Goal: Complete application form: Complete application form

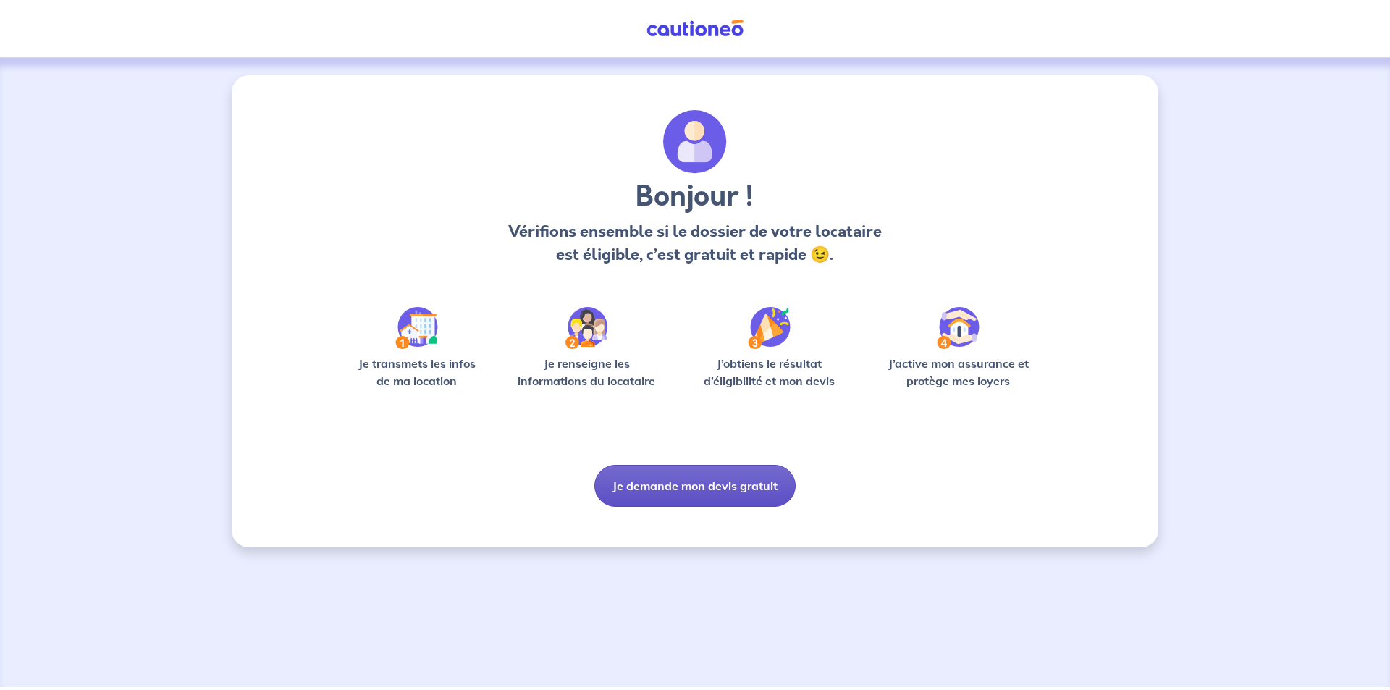
click at [698, 488] on button "Je demande mon devis gratuit" at bounding box center [695, 486] width 201 height 42
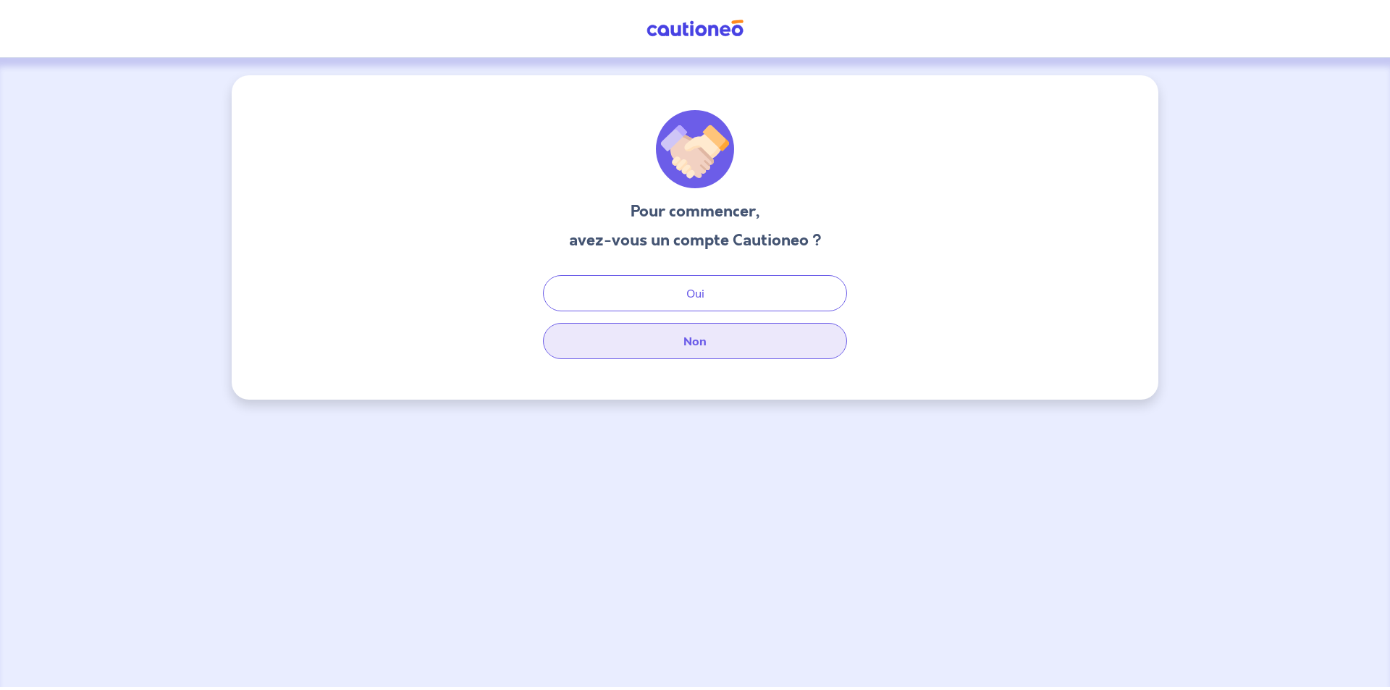
click at [638, 342] on button "Non" at bounding box center [695, 341] width 304 height 36
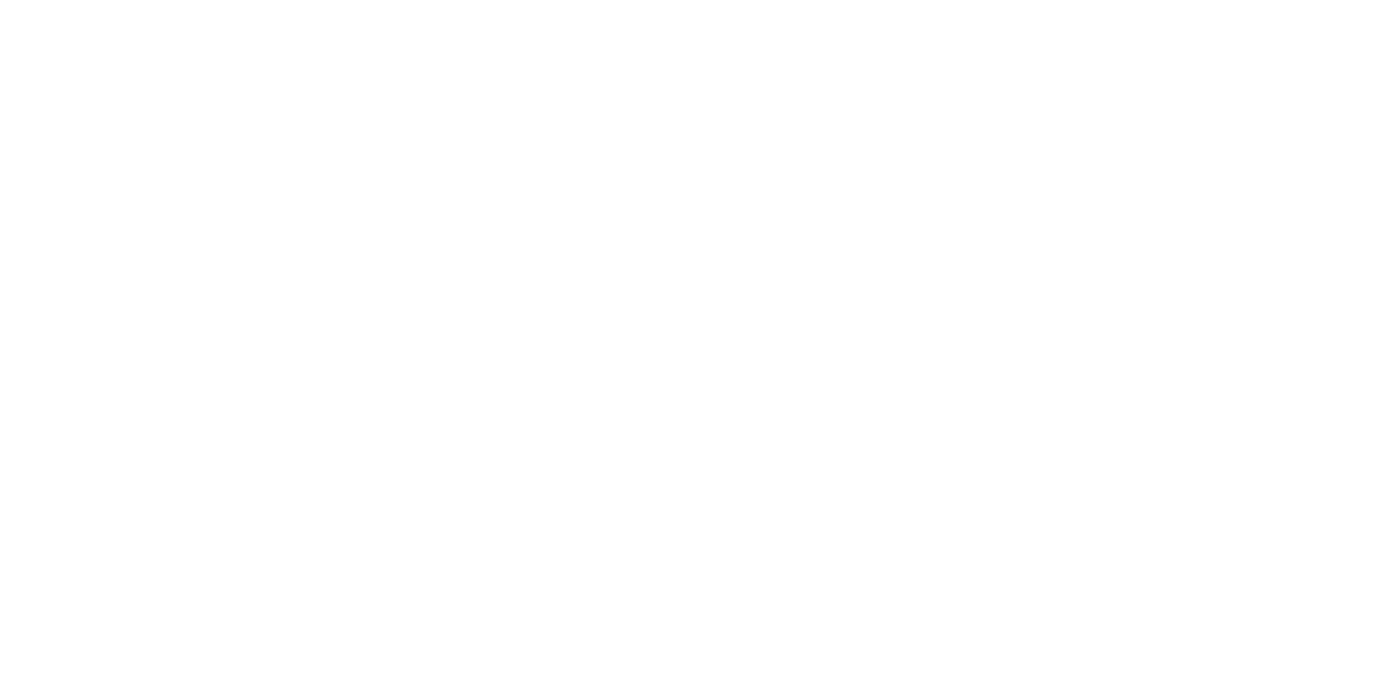
select select "FR"
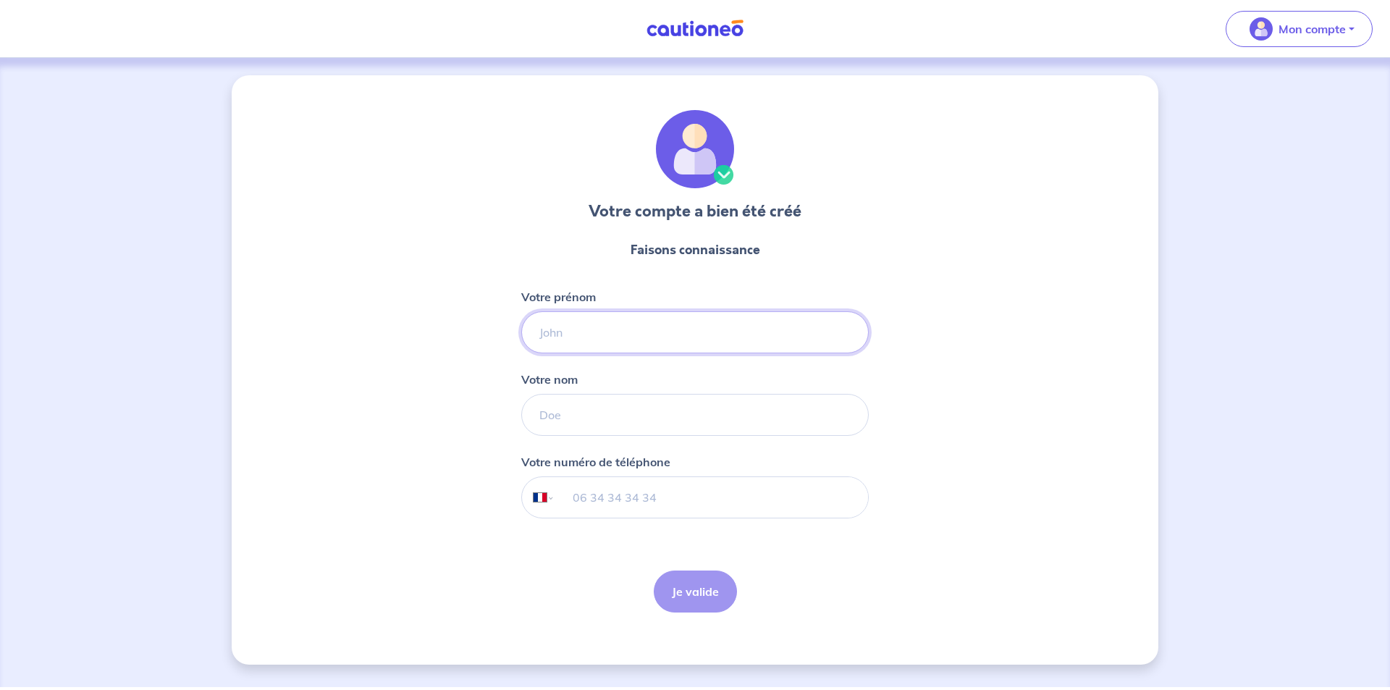
click at [598, 343] on input "Votre prénom" at bounding box center [695, 332] width 348 height 42
type input "PINGET"
click at [565, 418] on input "Votre nom" at bounding box center [695, 415] width 348 height 42
type input "[PERSON_NAME]"
click at [579, 501] on input "tel" at bounding box center [711, 497] width 313 height 41
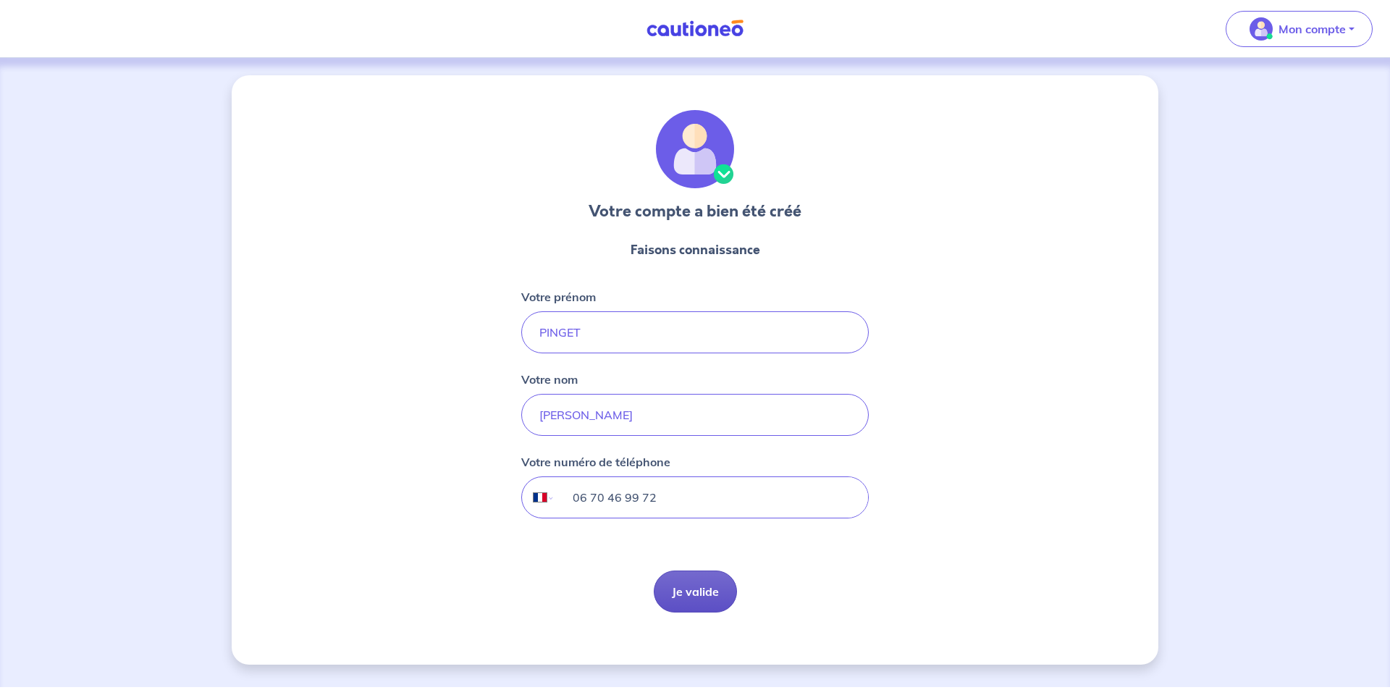
type input "06 70 46 99 72"
click at [694, 589] on button "Je valide" at bounding box center [695, 592] width 83 height 42
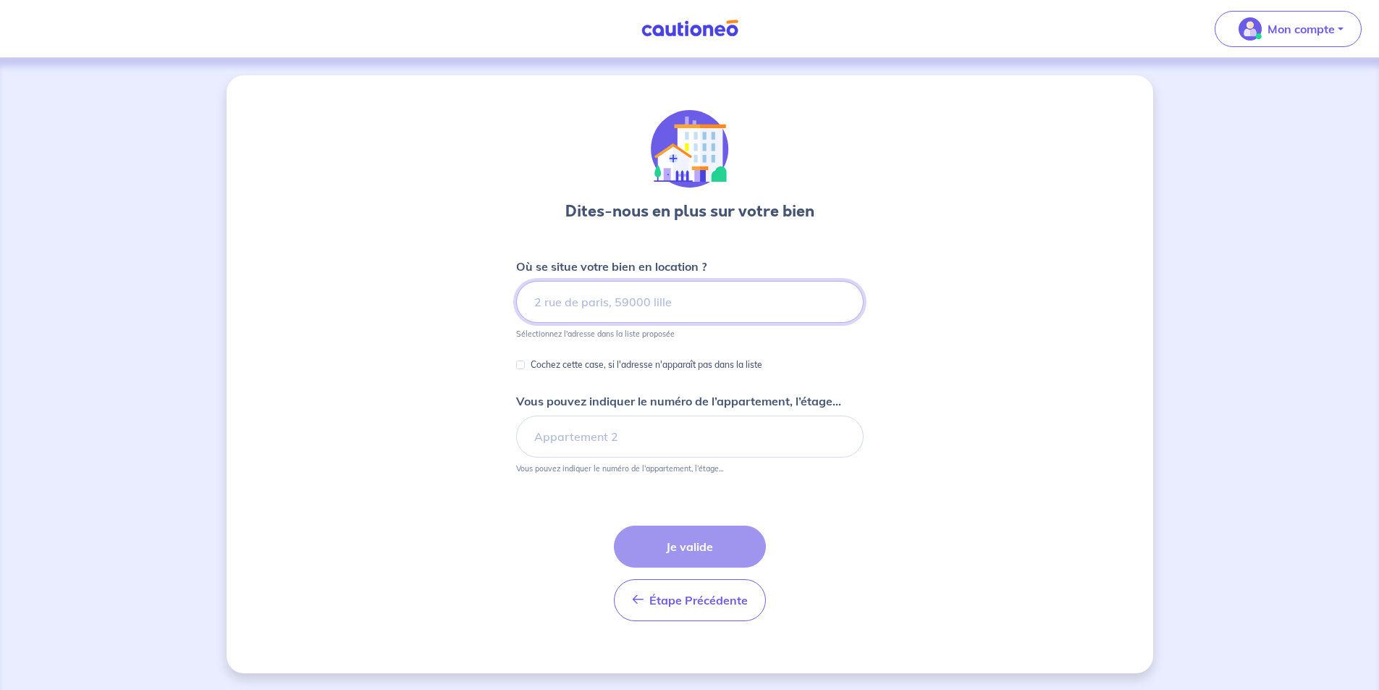
click at [535, 301] on input at bounding box center [690, 302] width 348 height 42
click at [530, 297] on input at bounding box center [690, 302] width 348 height 42
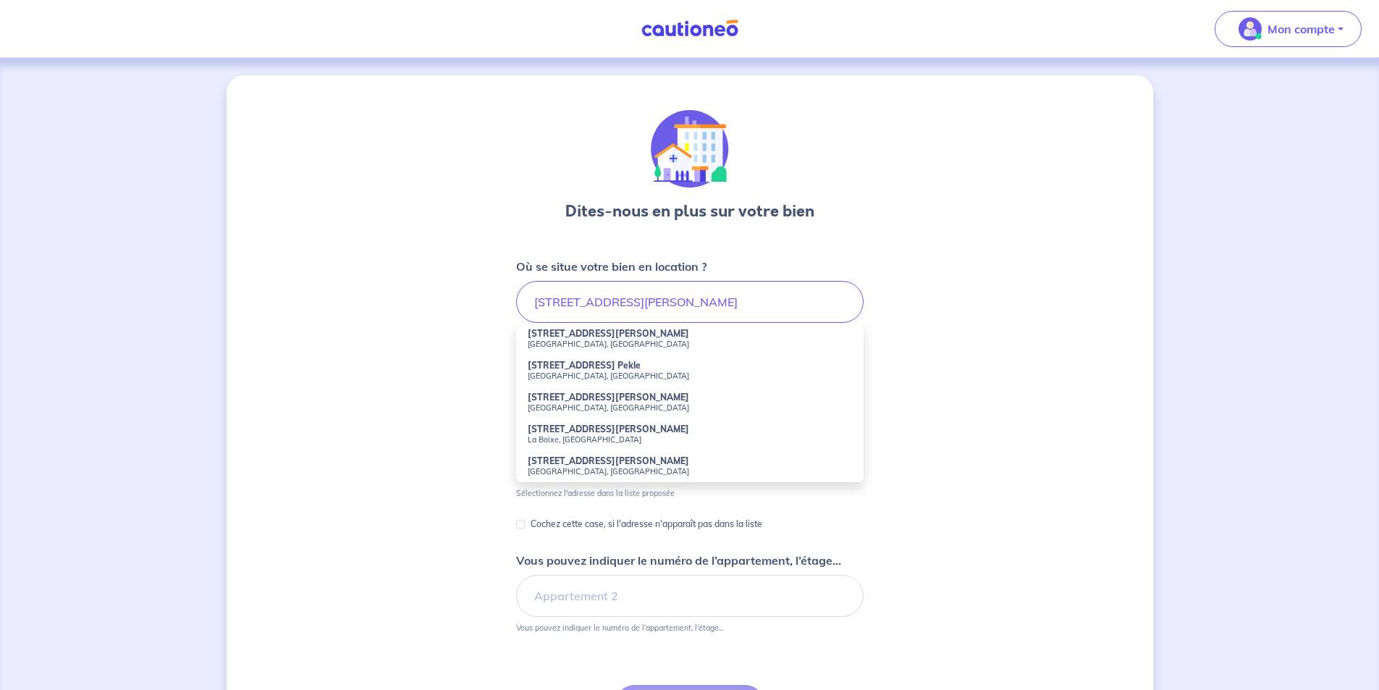
click at [545, 325] on li "1057 Boulevard Jean Mathieu Grangent Sète, France" at bounding box center [690, 339] width 348 height 32
type input "1057 Boulevard Jean Mathieu Grangent, Sète, France"
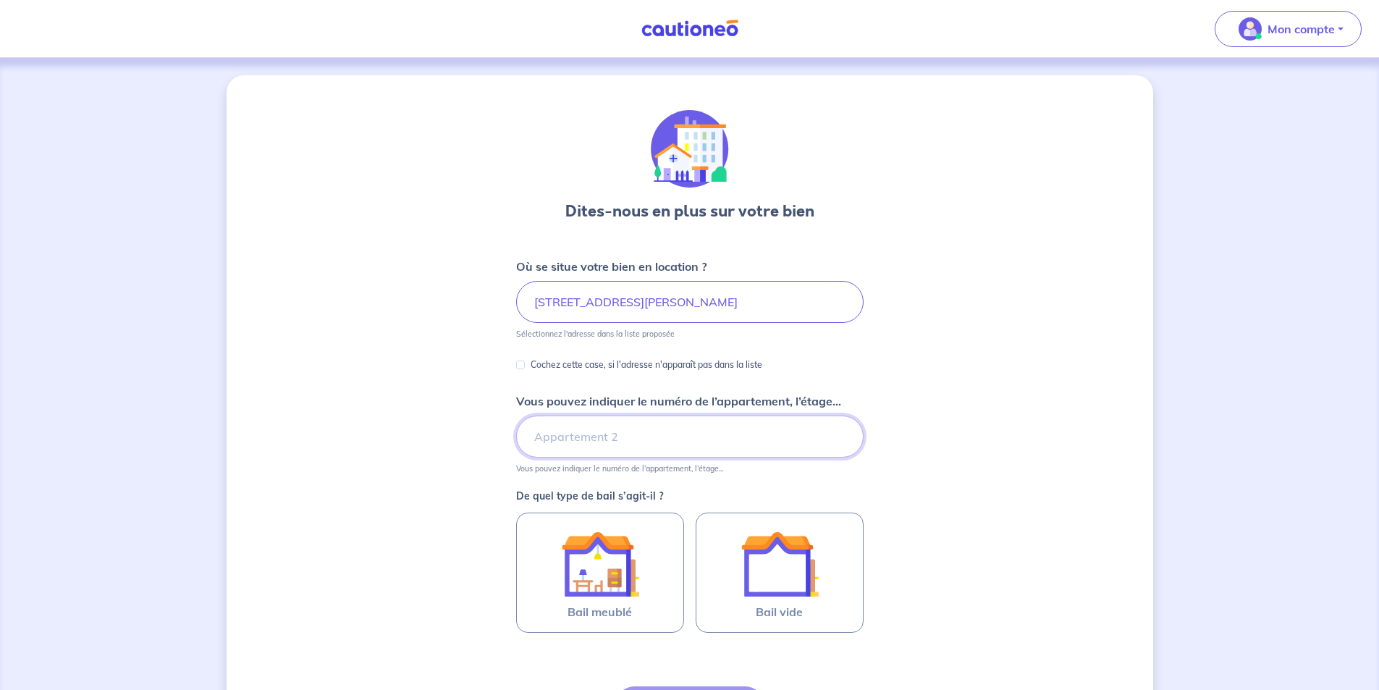
click at [697, 442] on input "Vous pouvez indiquer le numéro de l’appartement, l’étage..." at bounding box center [690, 437] width 348 height 42
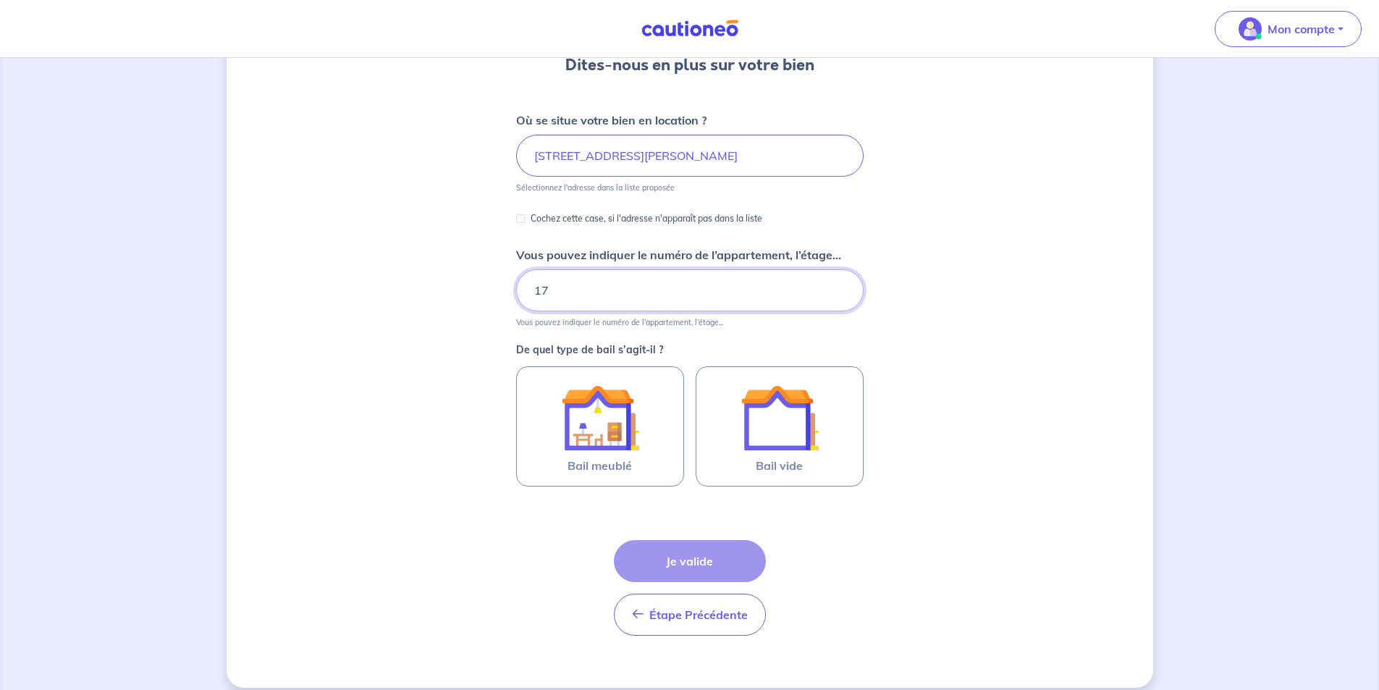
scroll to position [161, 0]
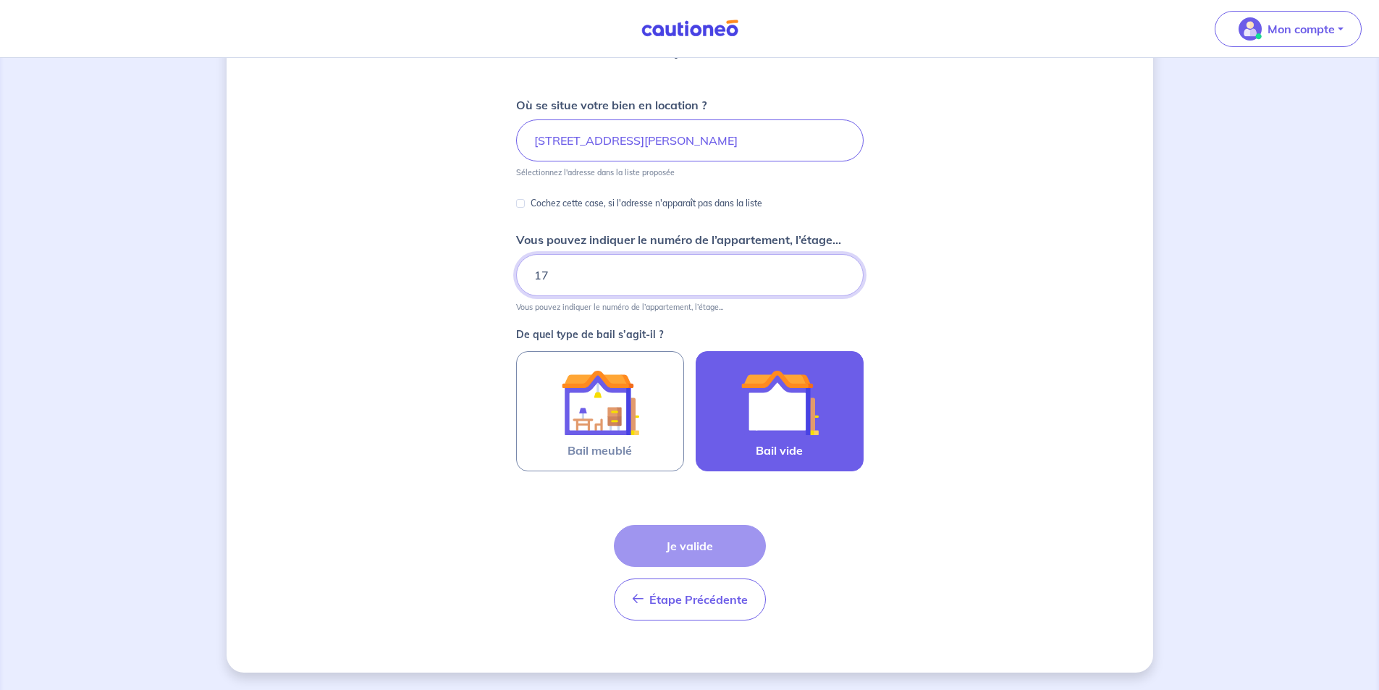
type input "17"
click at [798, 437] on img at bounding box center [780, 403] width 78 height 78
click at [0, 0] on input "Bail vide" at bounding box center [0, 0] width 0 height 0
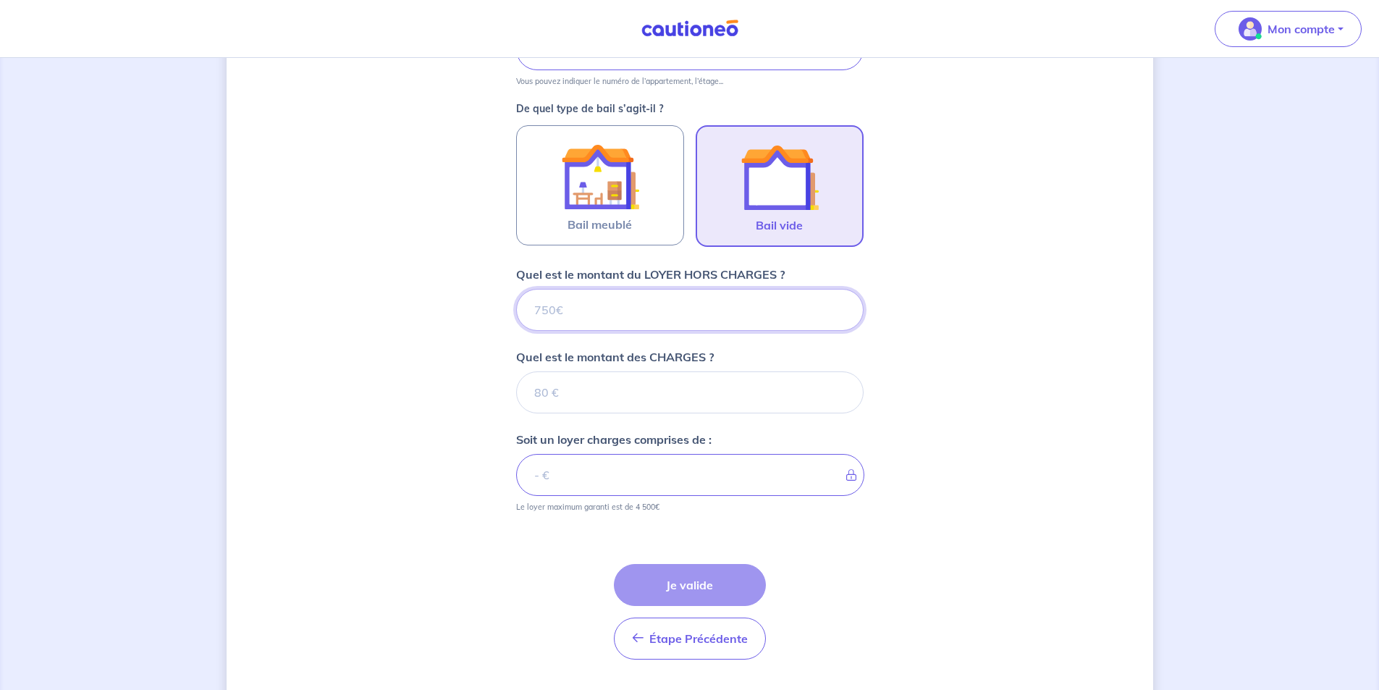
scroll to position [427, 0]
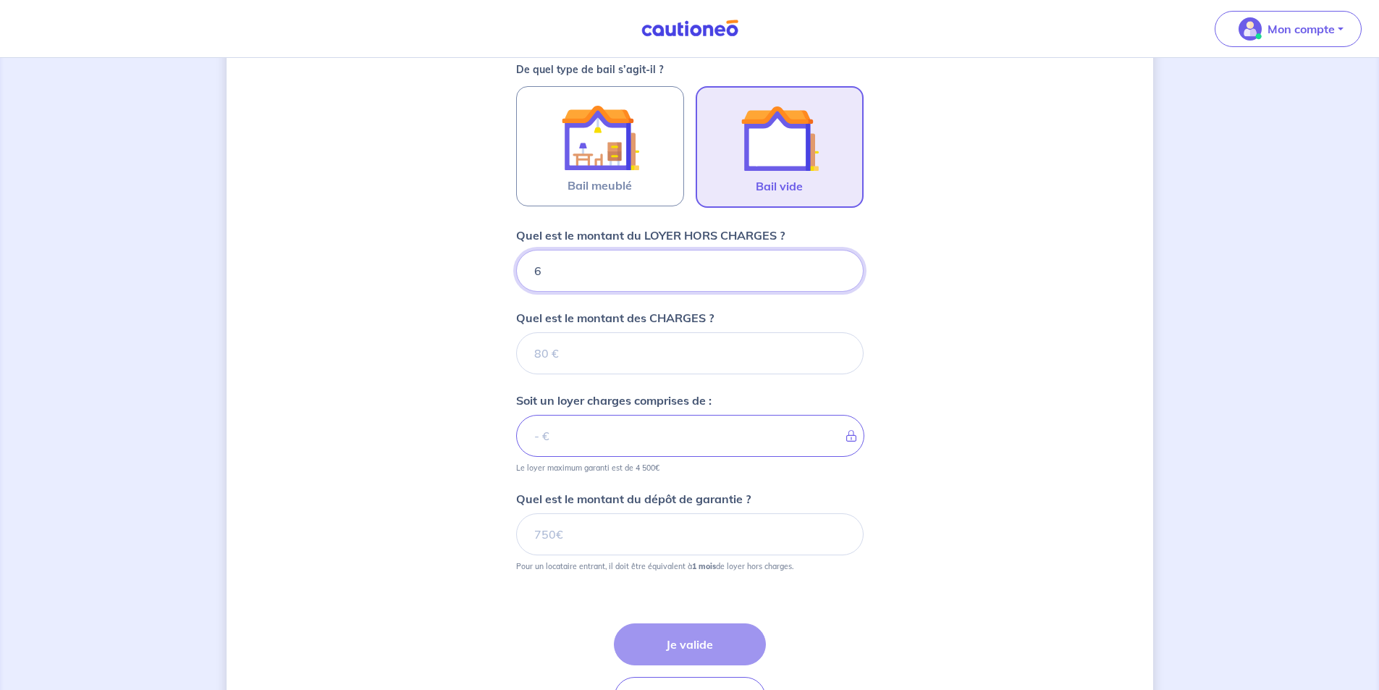
type input "67"
type input "675"
type input "68"
type input "680"
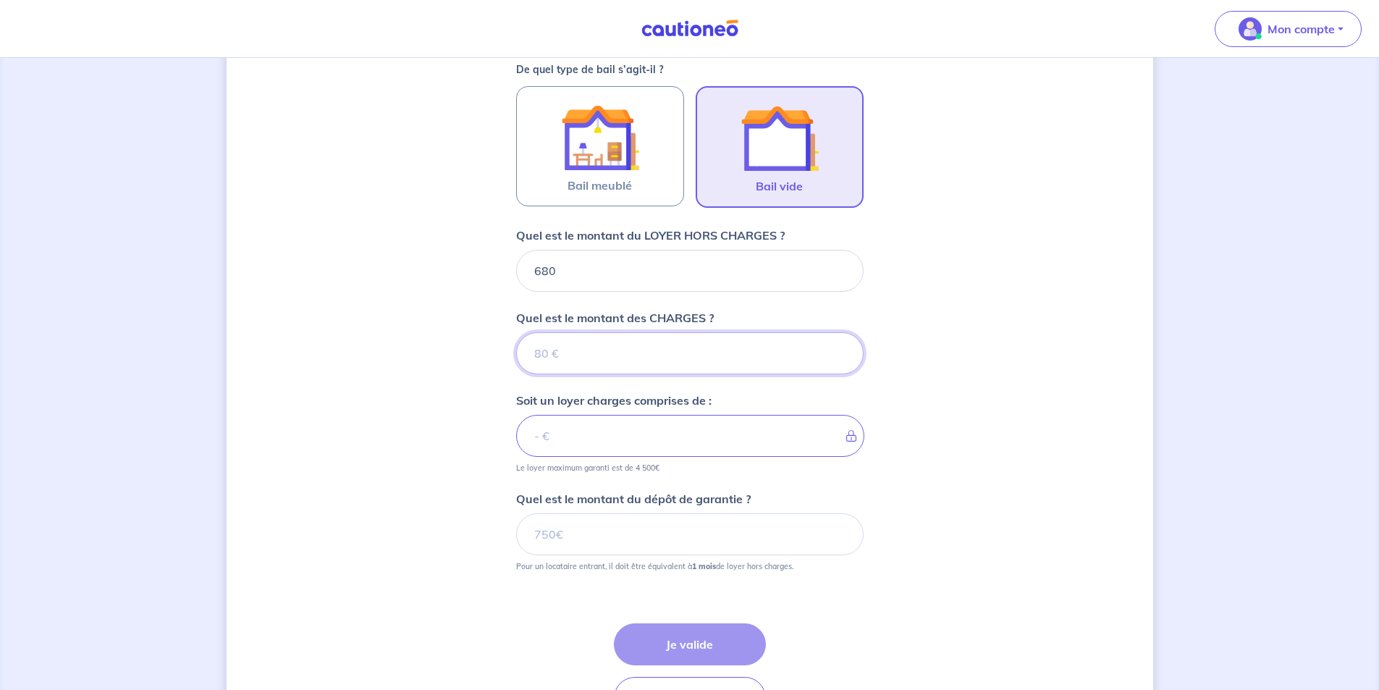
drag, startPoint x: 522, startPoint y: 346, endPoint x: 532, endPoint y: 350, distance: 10.1
click at [523, 346] on input "Quel est le montant des CHARGES ?" at bounding box center [690, 353] width 348 height 42
type input "300"
type input "980"
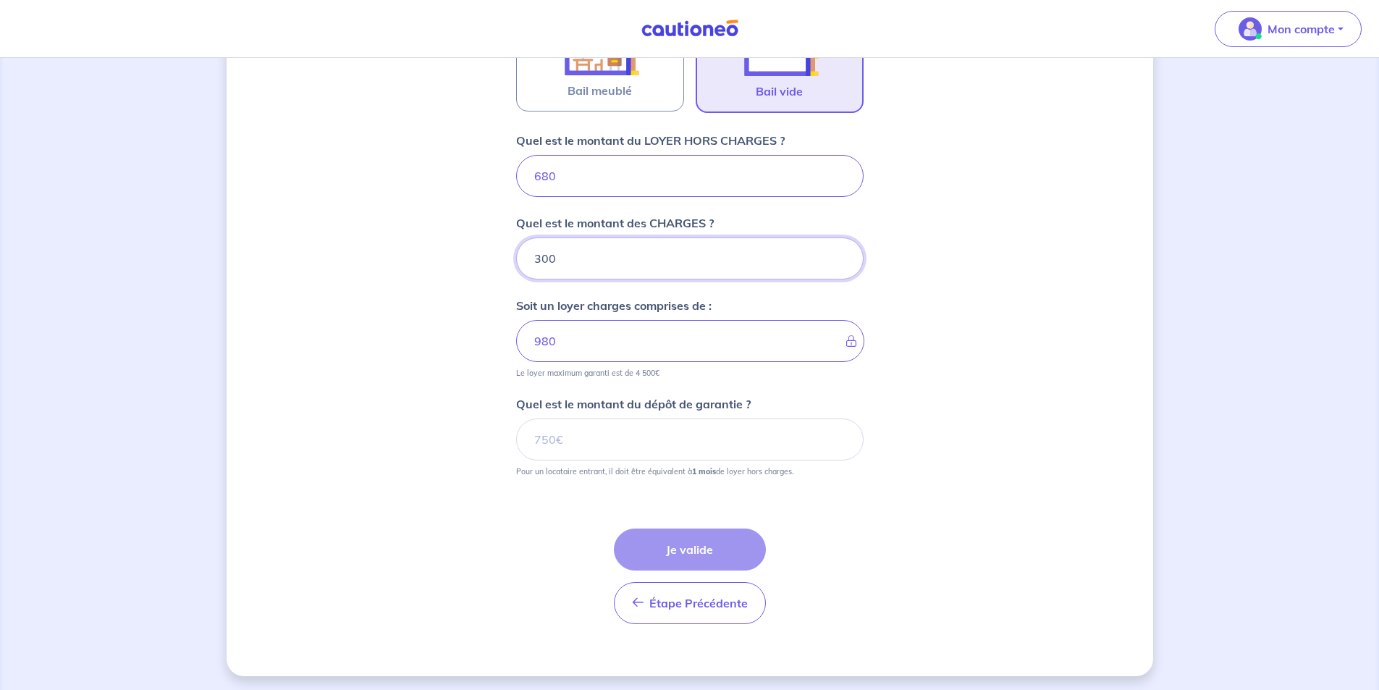
scroll to position [525, 0]
type input "300"
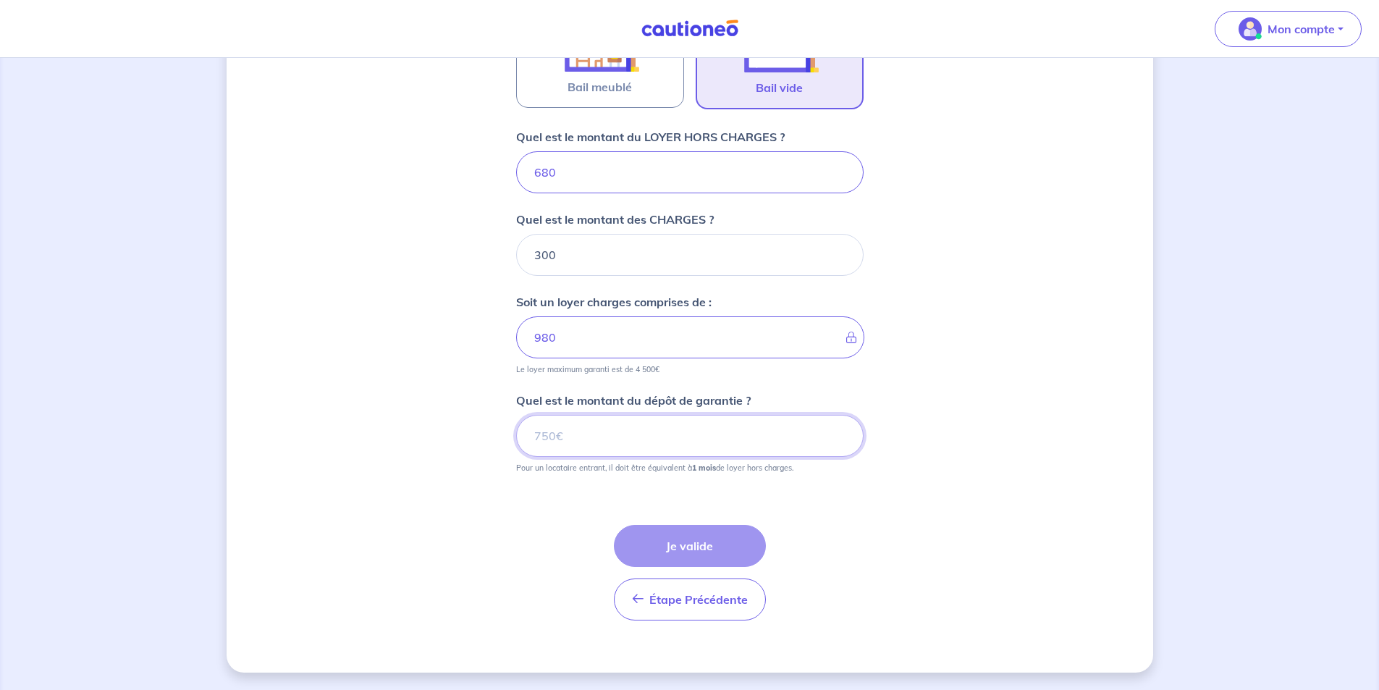
click at [555, 440] on input "Quel est le montant du dépôt de garantie ?" at bounding box center [690, 436] width 348 height 42
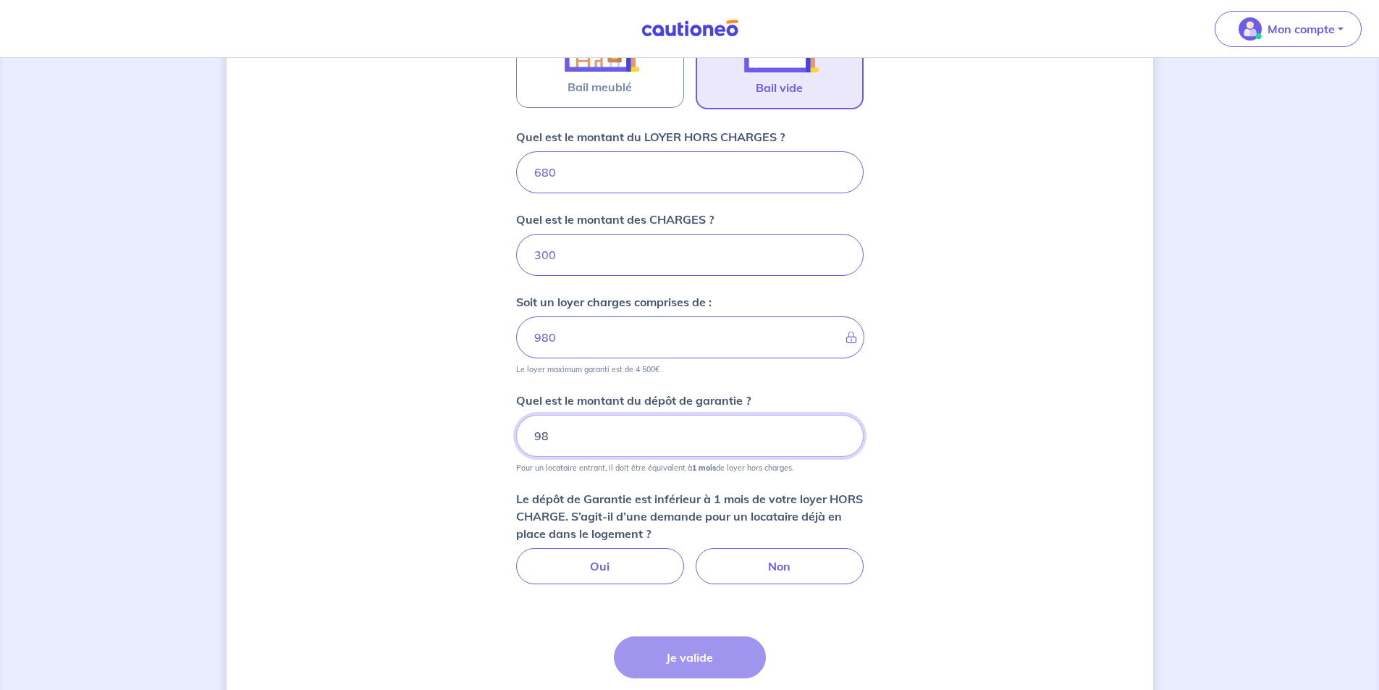
type input "9"
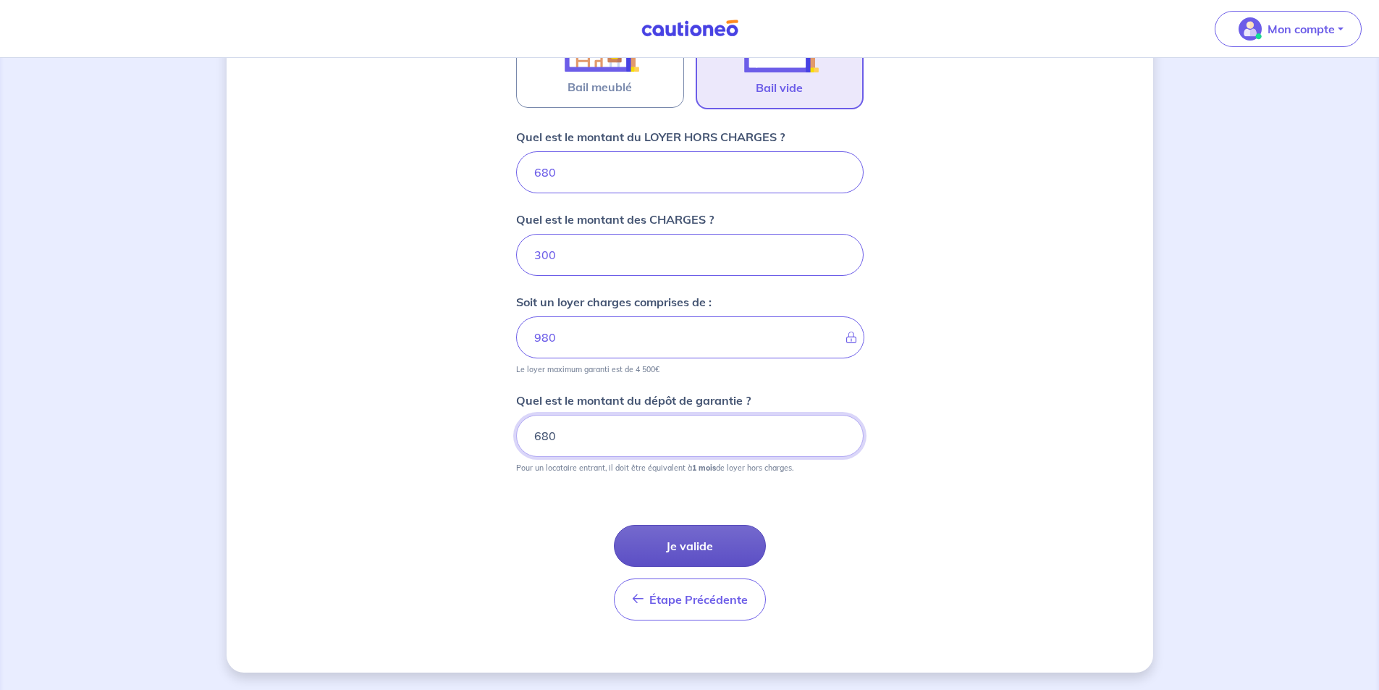
type input "680"
click at [664, 548] on button "Je valide" at bounding box center [690, 546] width 152 height 42
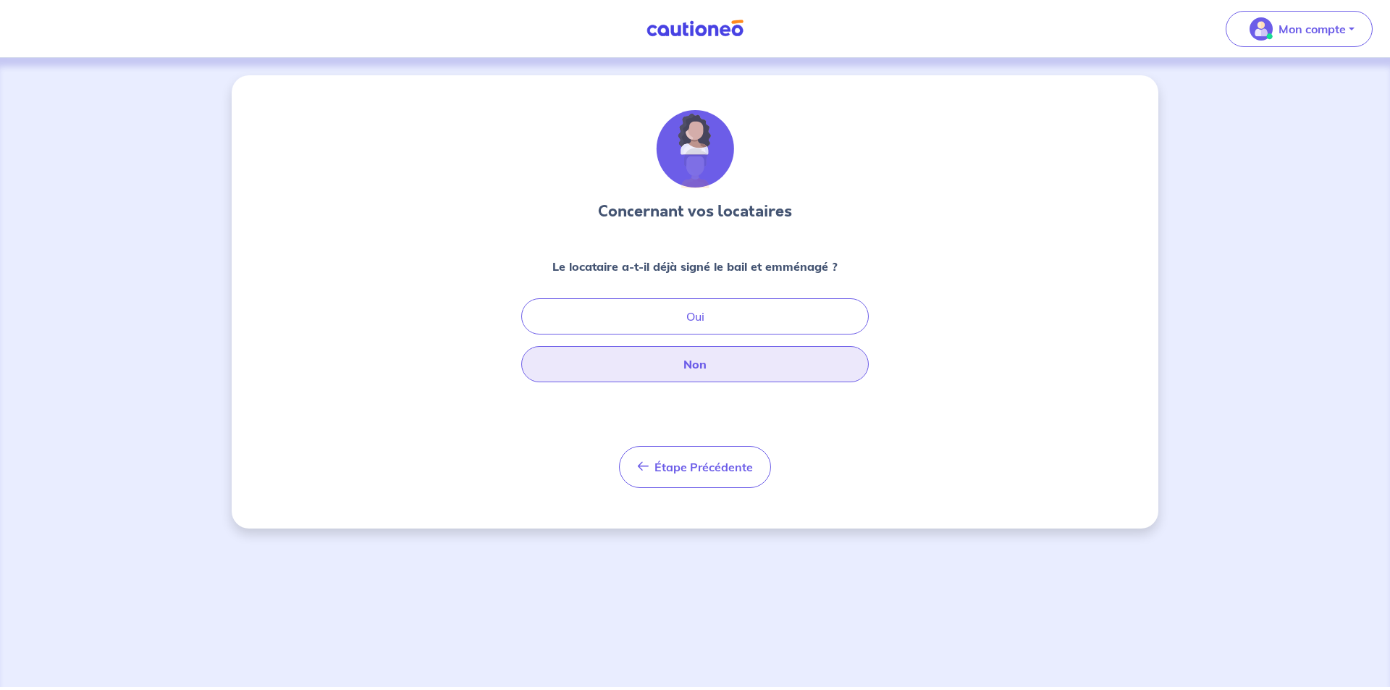
click at [642, 363] on button "Non" at bounding box center [695, 364] width 348 height 36
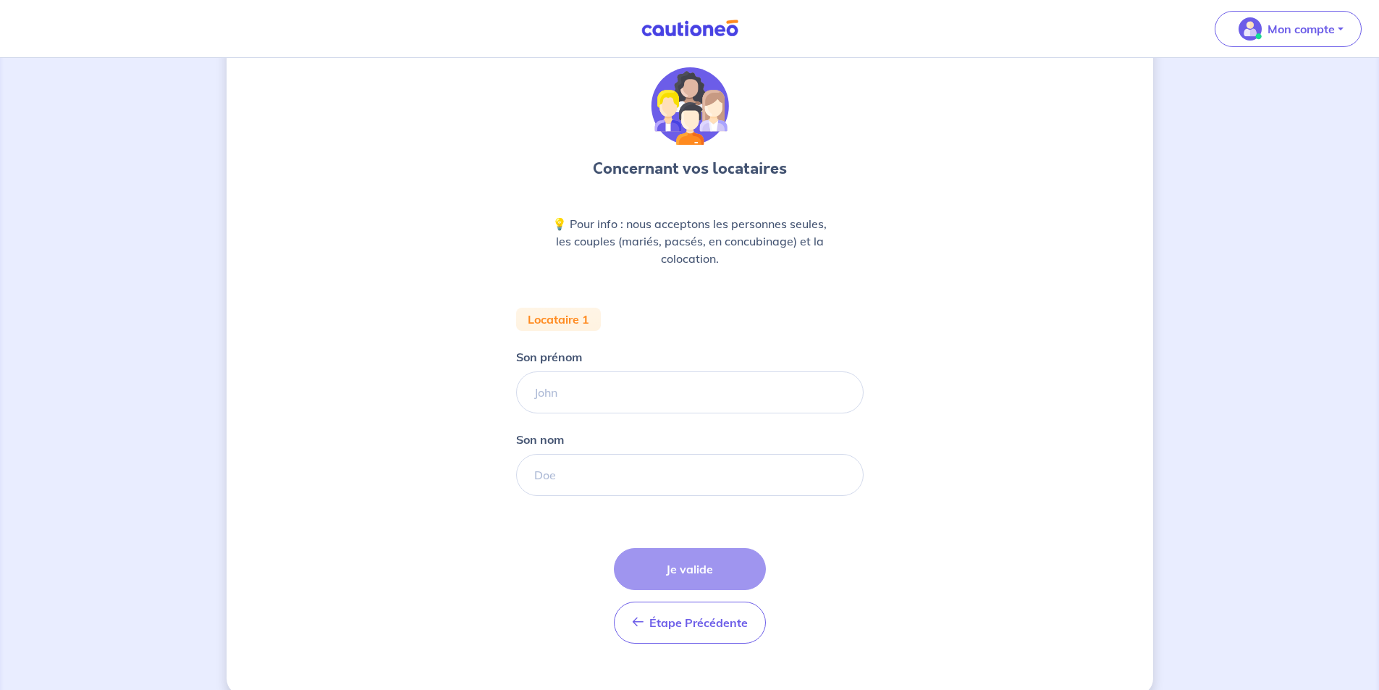
scroll to position [66, 0]
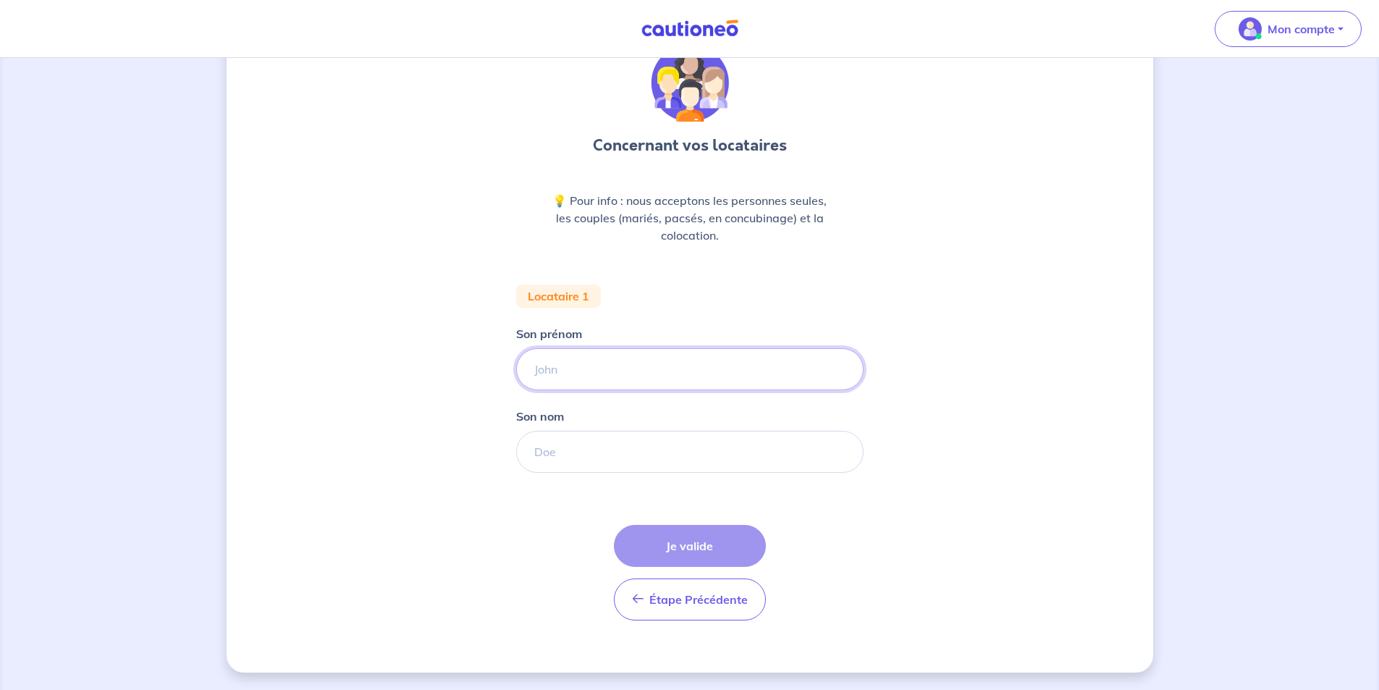
click at [587, 363] on input "Son prénom" at bounding box center [690, 369] width 348 height 42
type input "Françoise"
click at [571, 459] on input "Son nom" at bounding box center [690, 452] width 348 height 42
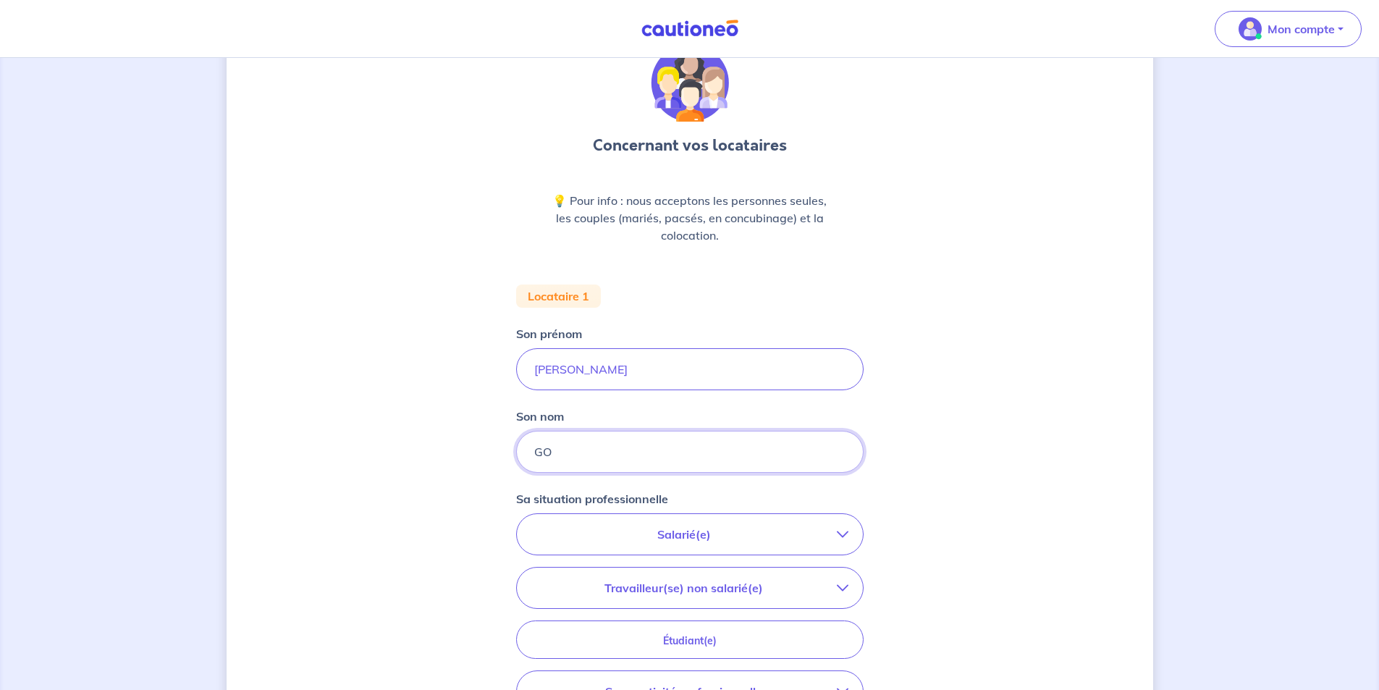
type input "G"
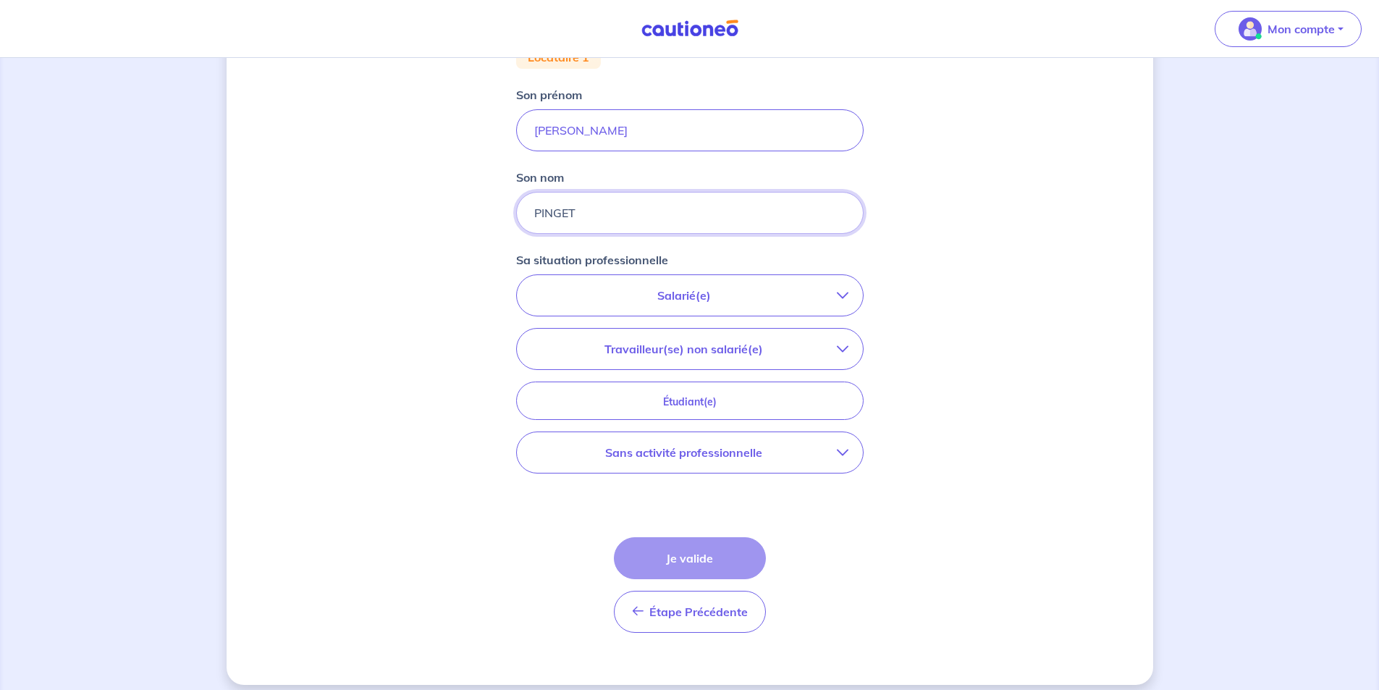
scroll to position [317, 0]
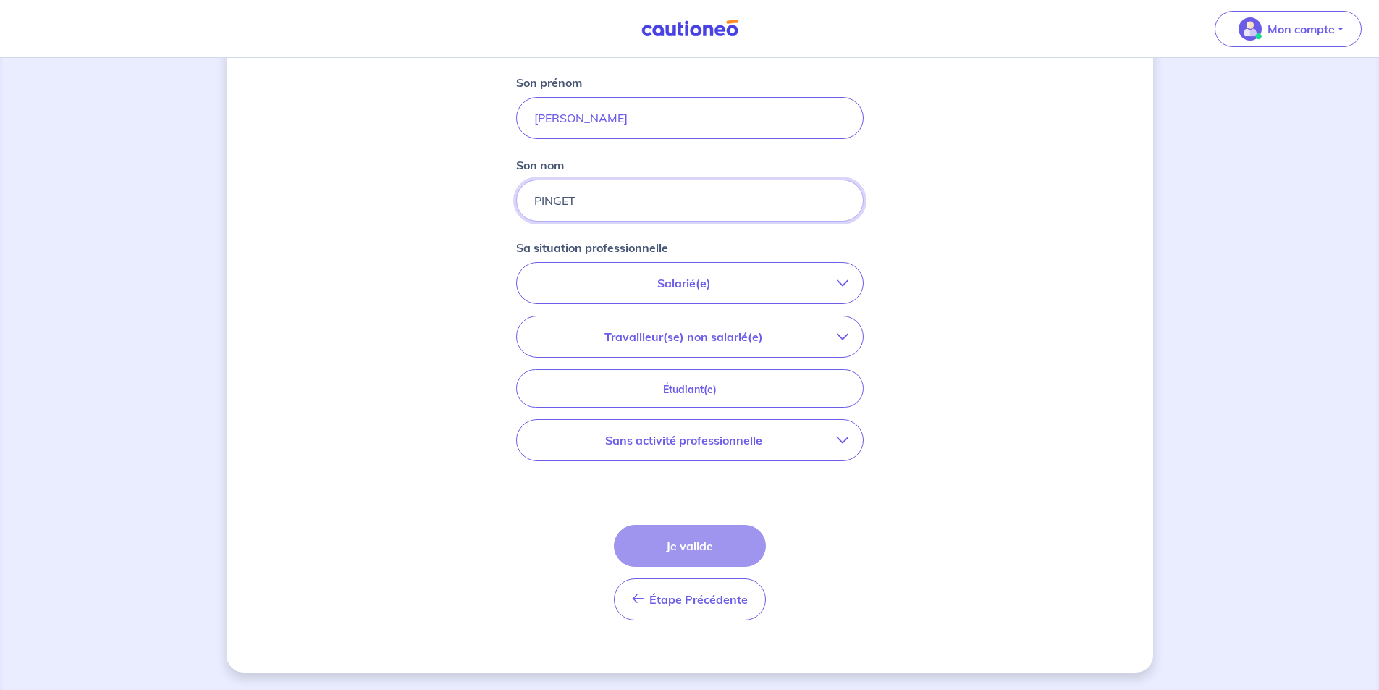
type input "PINGET"
click at [664, 443] on p "Sans activité professionnelle" at bounding box center [685, 440] width 306 height 17
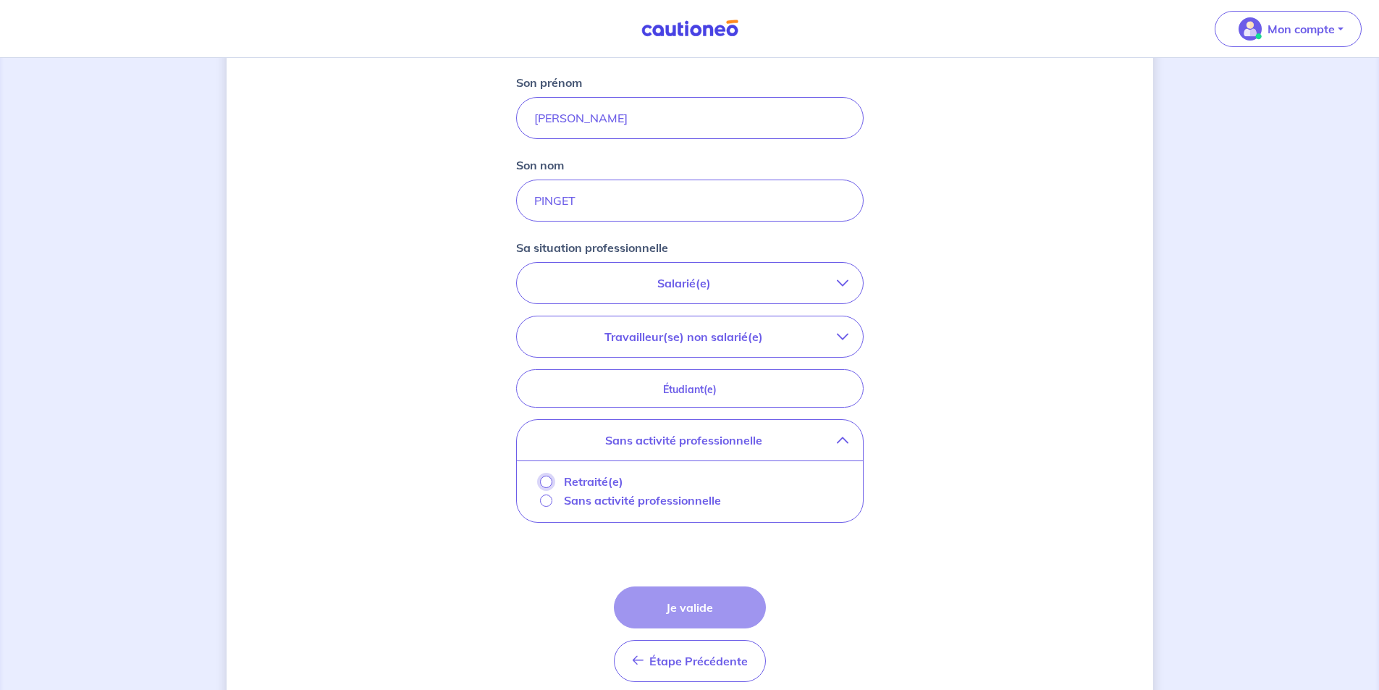
click at [546, 482] on input "Retraité(e)" at bounding box center [546, 482] width 12 height 12
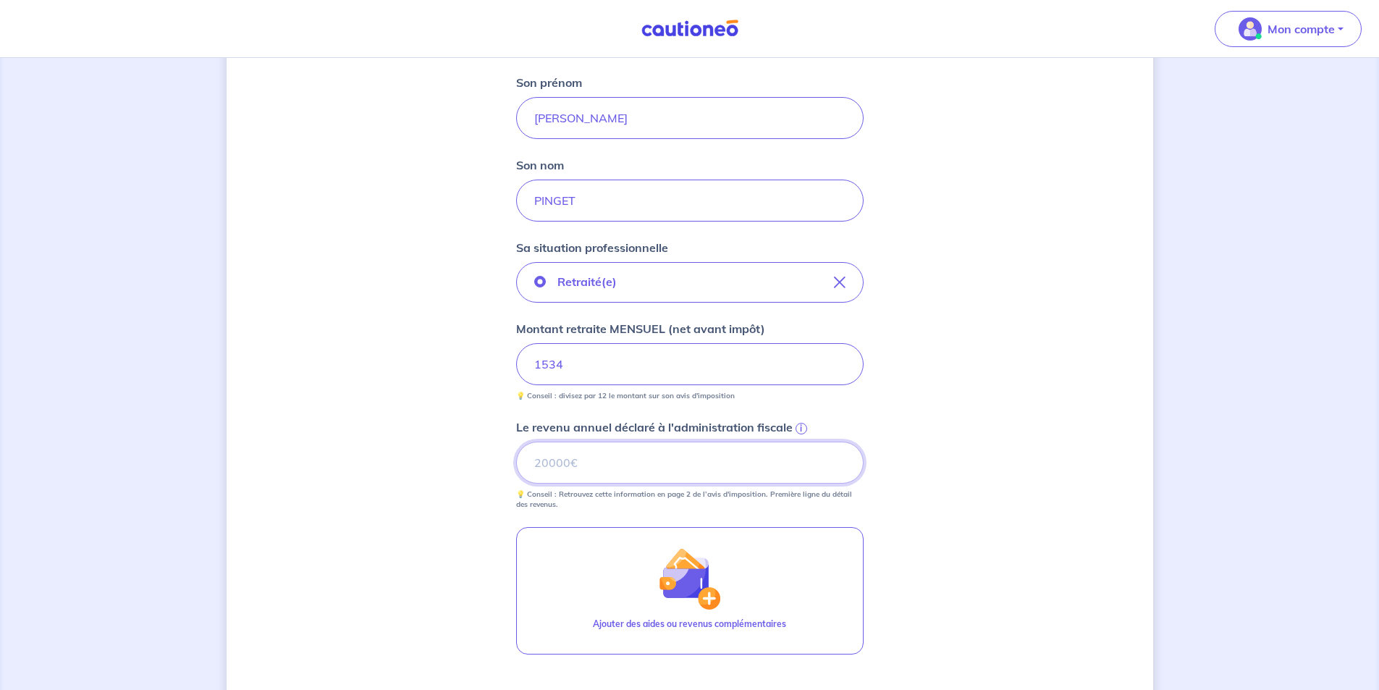
click at [553, 462] on input "Le revenu annuel déclaré à l'administration fiscale i" at bounding box center [690, 463] width 348 height 42
type input "18086"
click at [566, 366] on input "1534" at bounding box center [690, 364] width 348 height 42
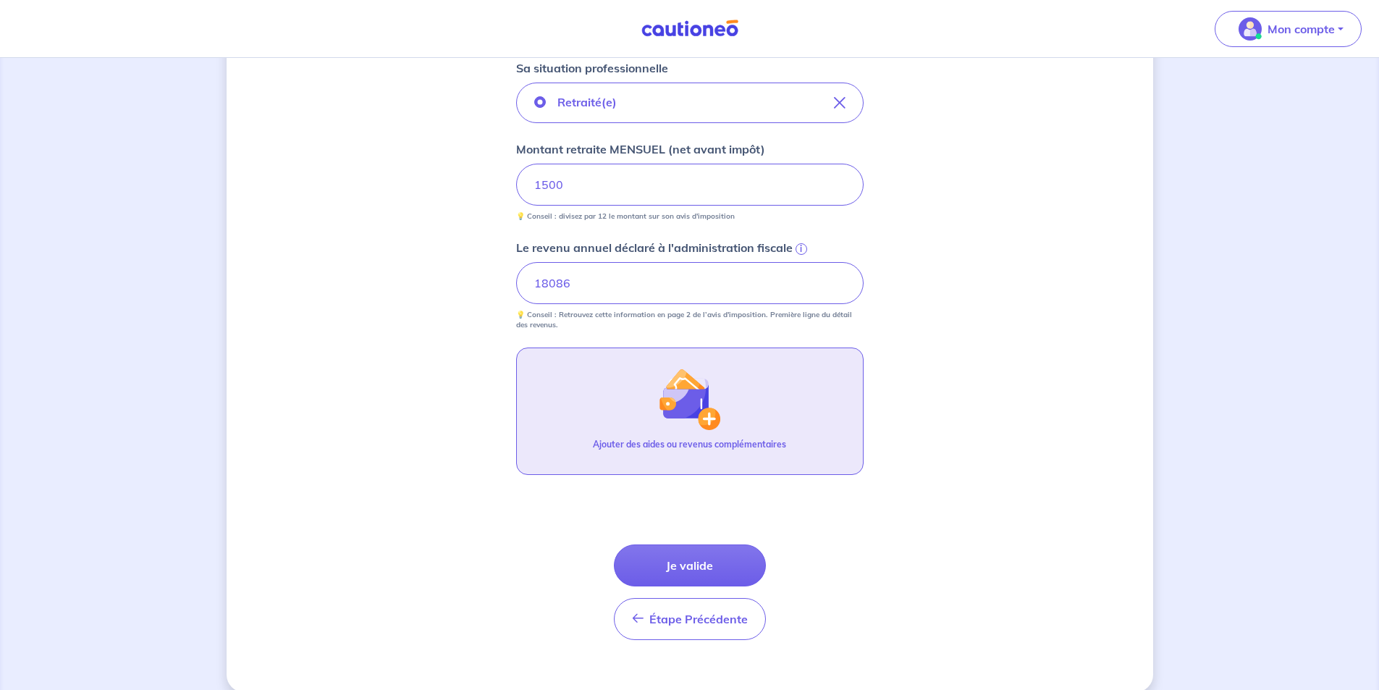
scroll to position [516, 0]
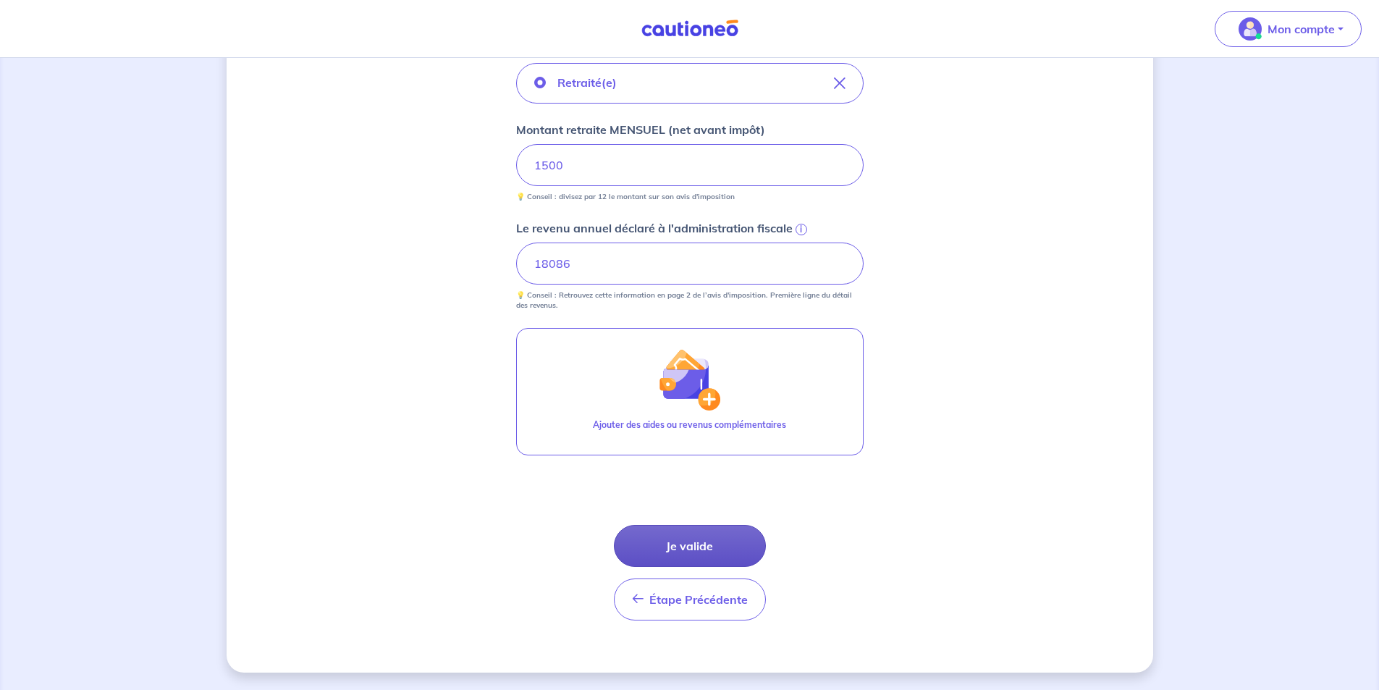
click at [683, 547] on button "Je valide" at bounding box center [690, 546] width 152 height 42
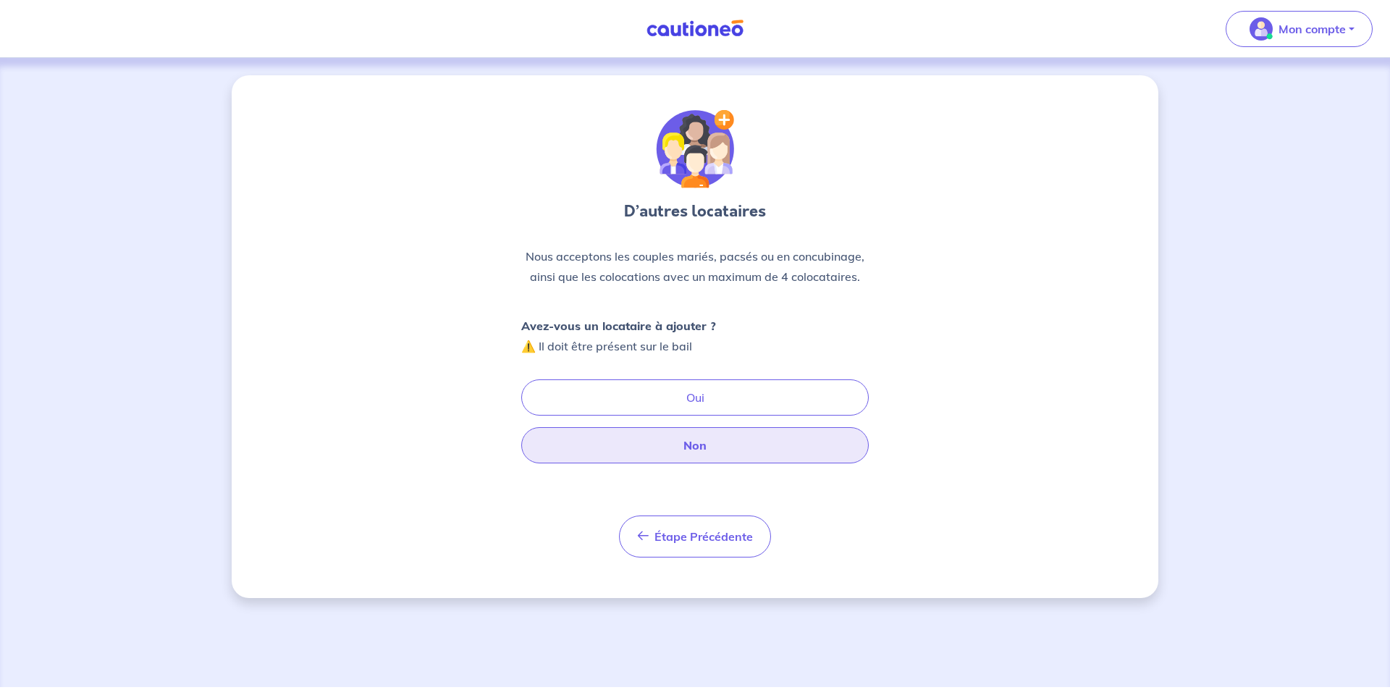
click at [679, 438] on button "Non" at bounding box center [695, 445] width 348 height 36
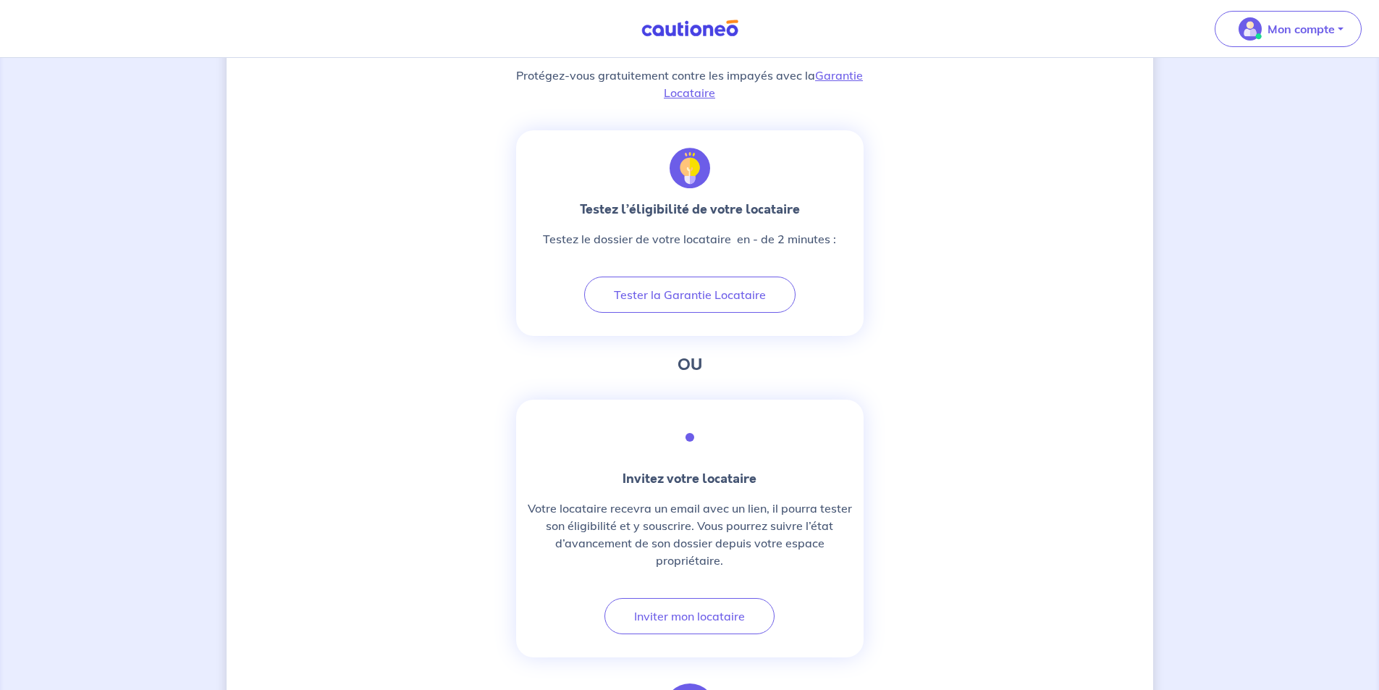
scroll to position [343, 0]
